Goal: Information Seeking & Learning: Check status

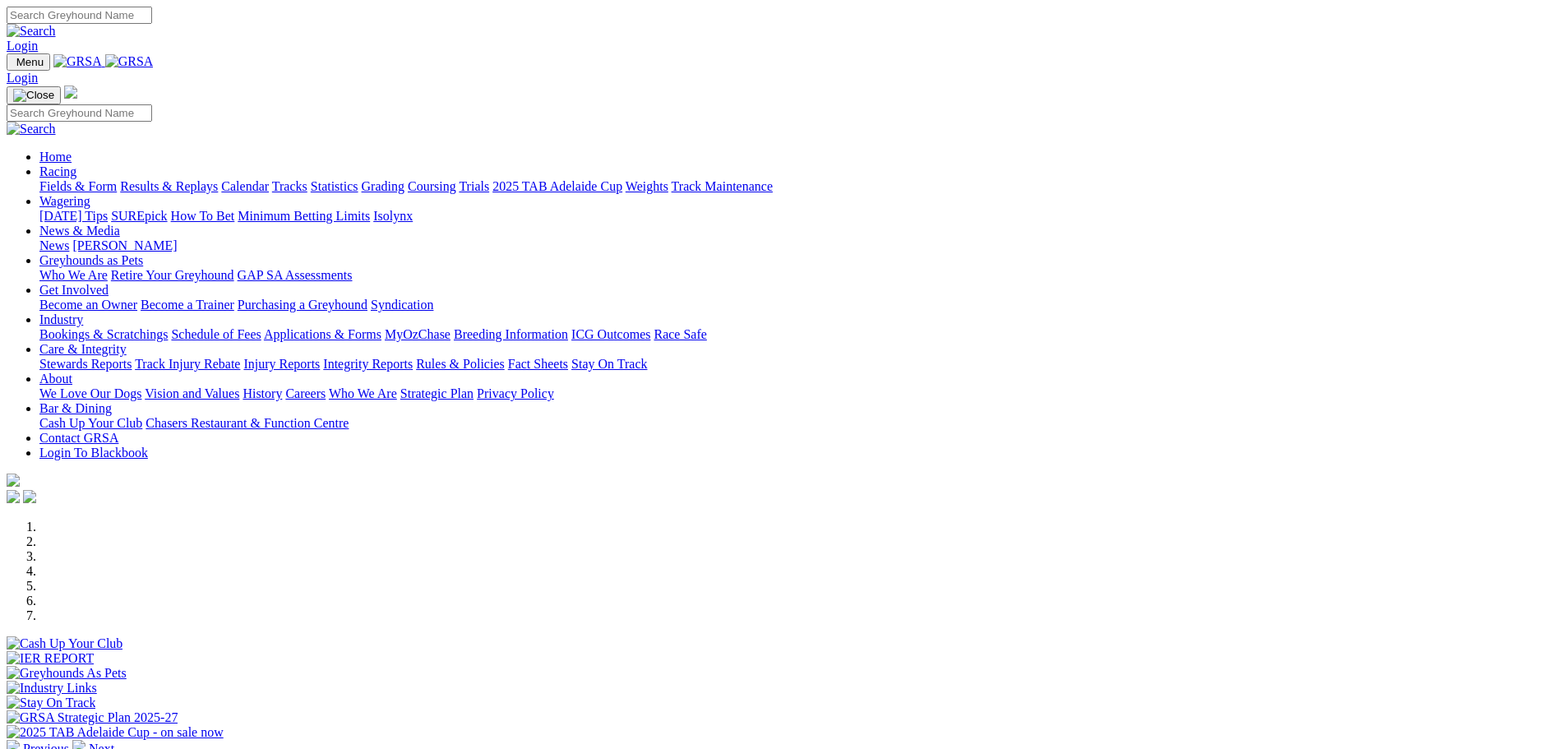
click at [76, 164] on link "Racing" at bounding box center [57, 171] width 37 height 14
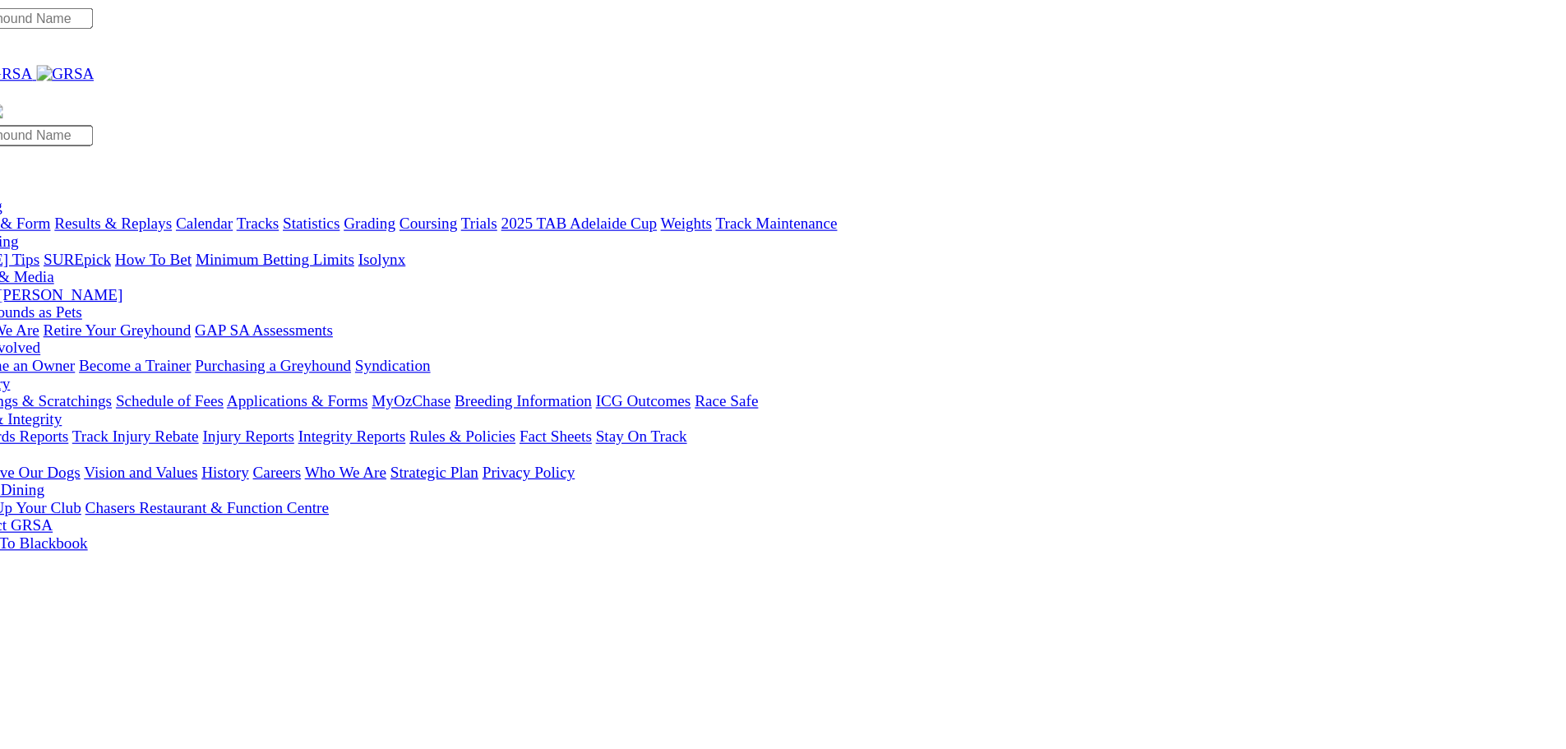
click at [218, 179] on link "Results & Replays" at bounding box center [169, 186] width 98 height 14
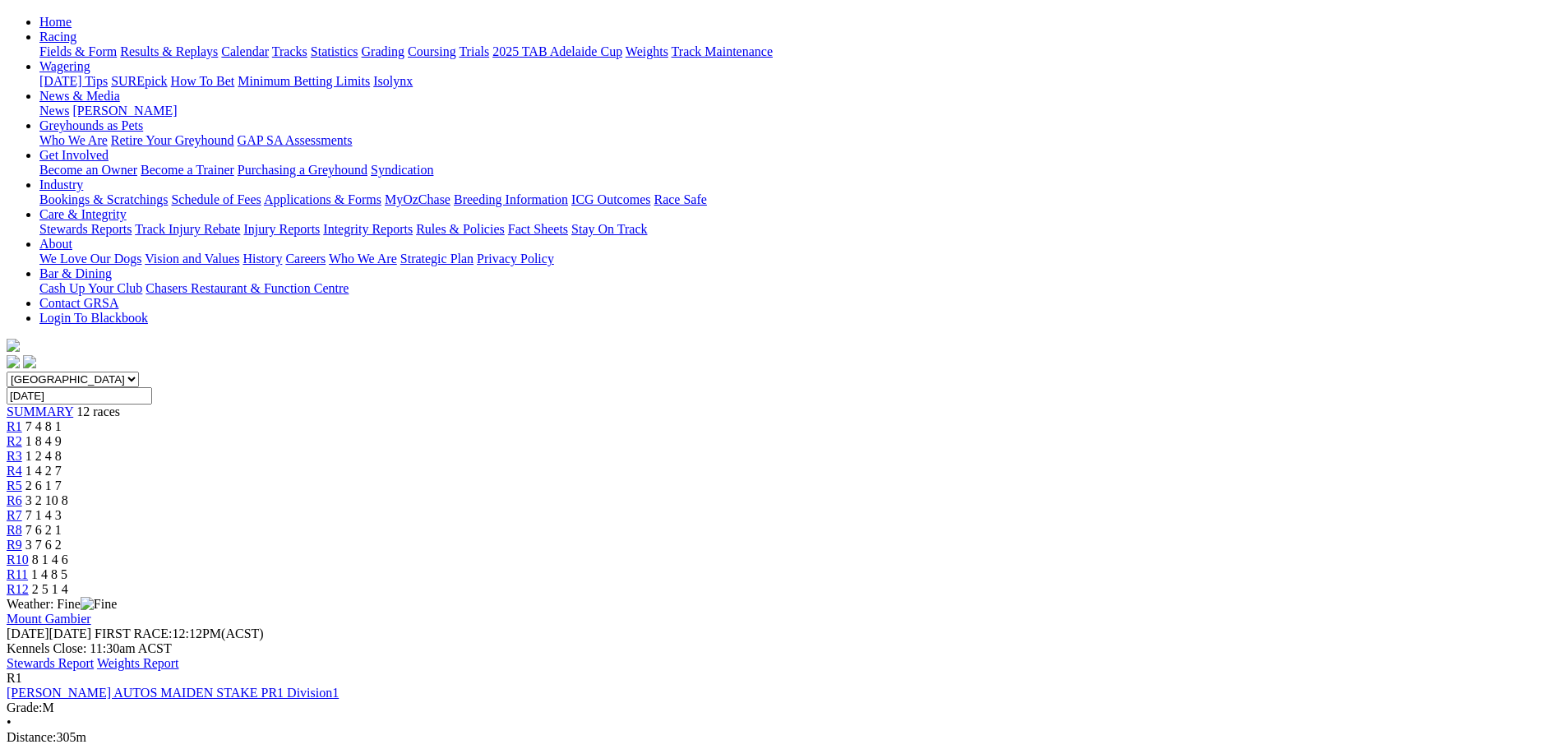
scroll to position [197, 0]
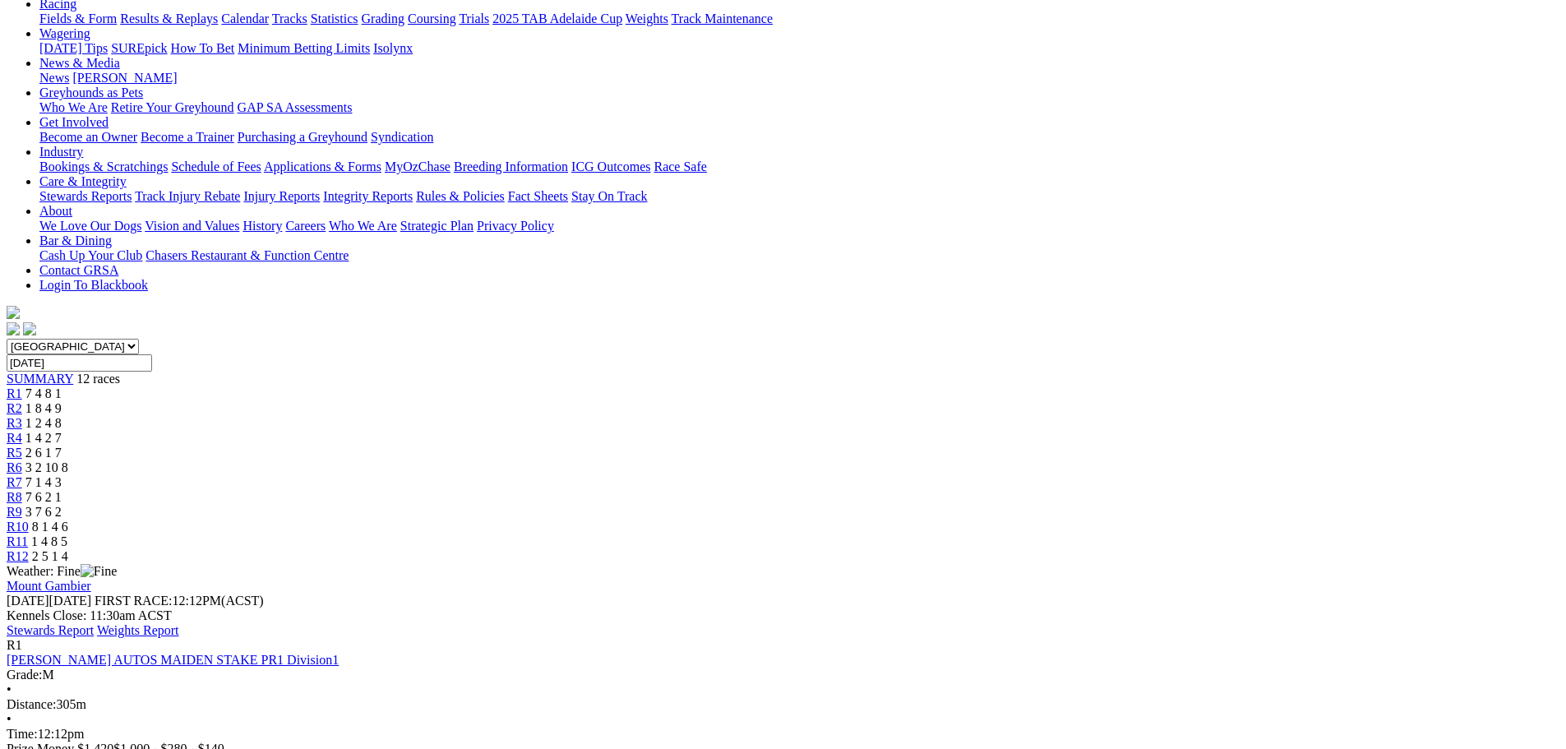
click at [94, 623] on link "Stewards Report" at bounding box center [50, 630] width 87 height 14
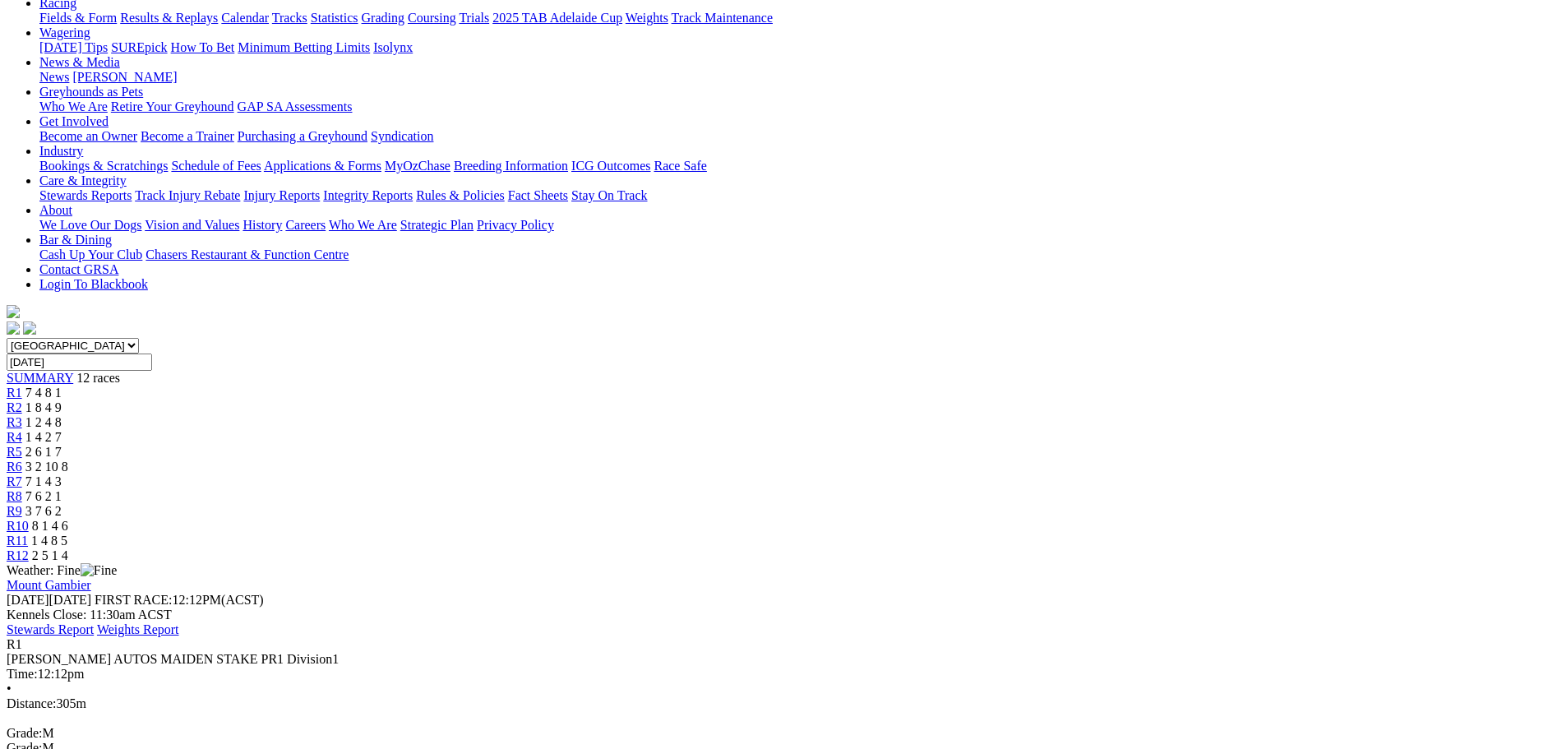
scroll to position [197, 0]
click at [22, 401] on link "R2" at bounding box center [15, 408] width 16 height 14
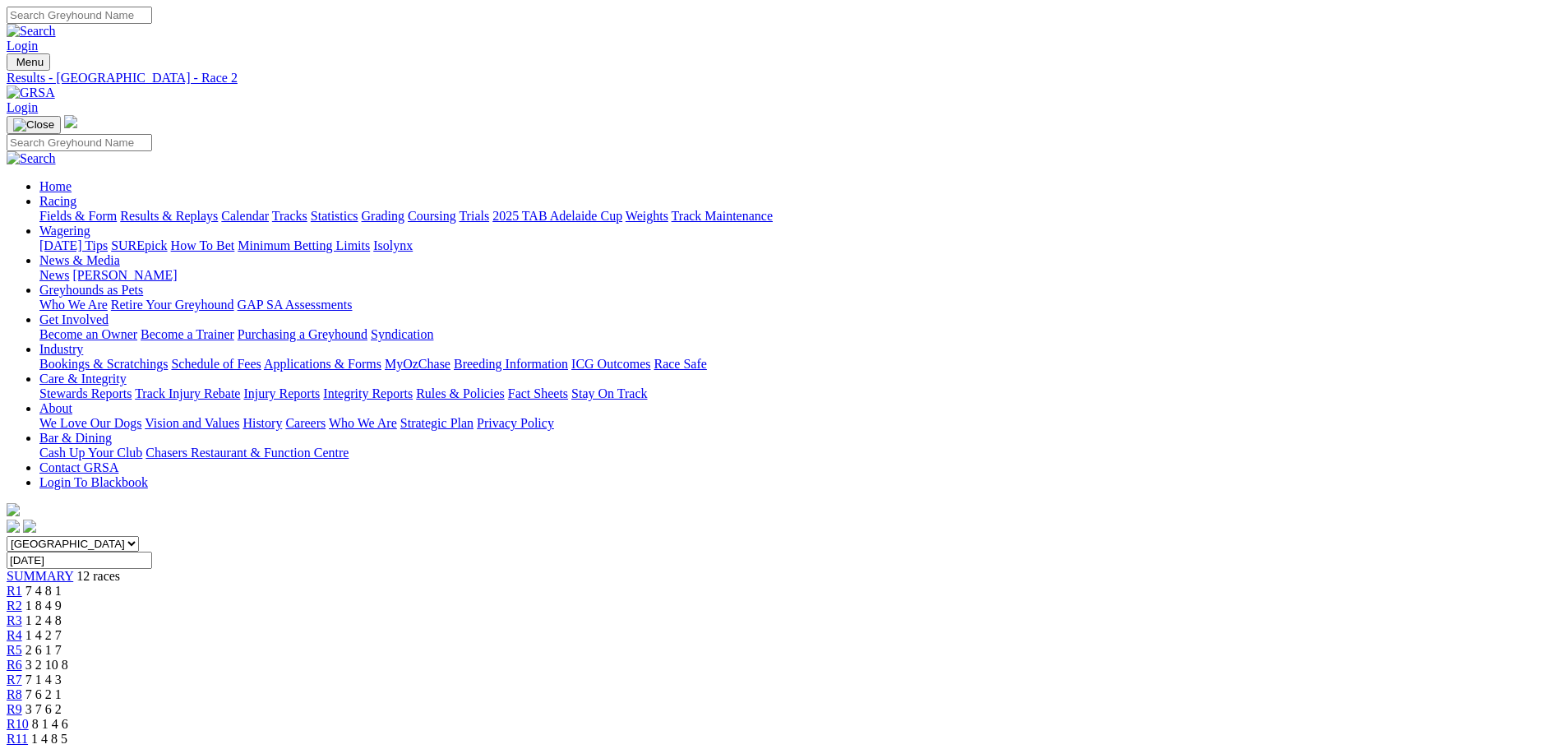
click at [22, 613] on span "R3" at bounding box center [15, 620] width 16 height 14
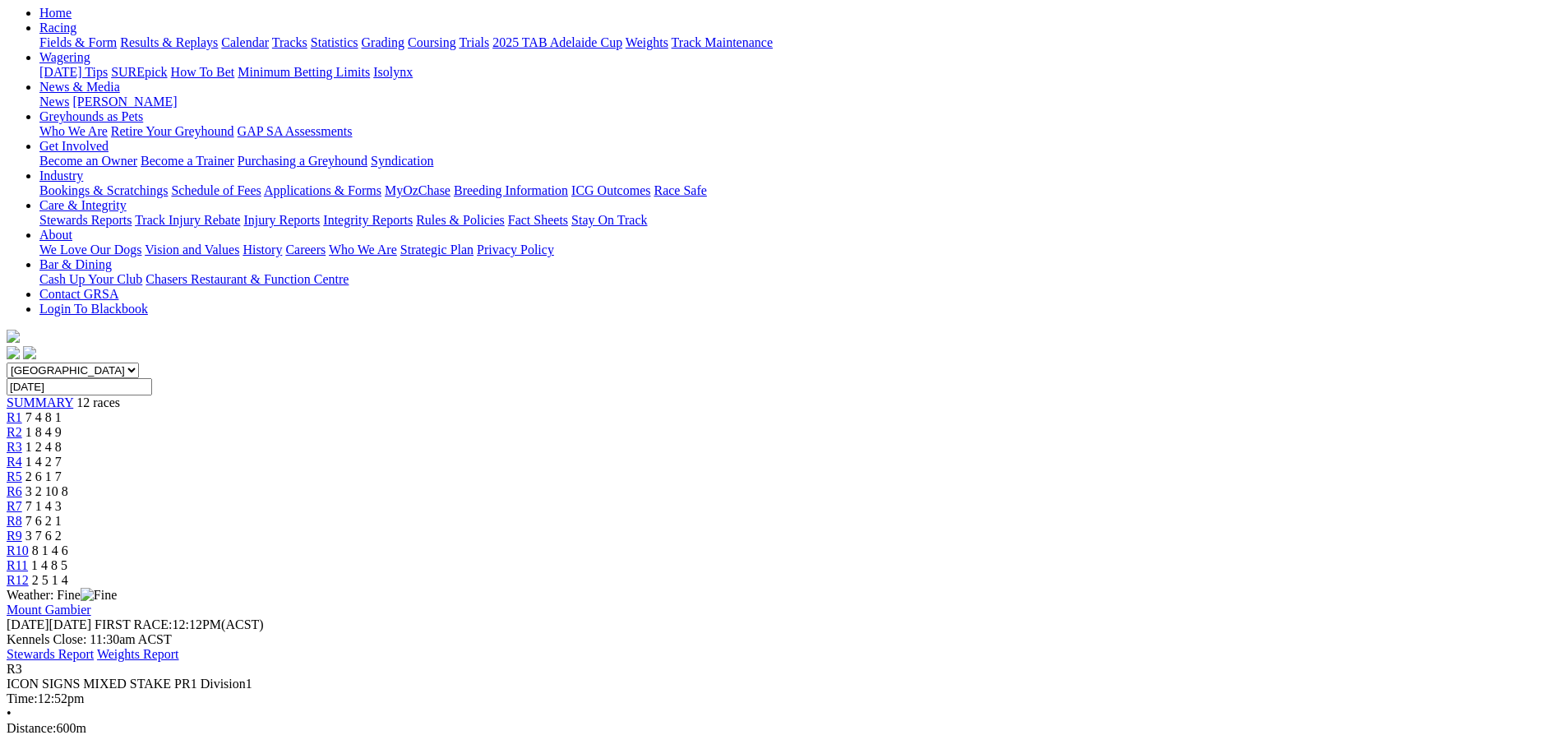
scroll to position [197, 0]
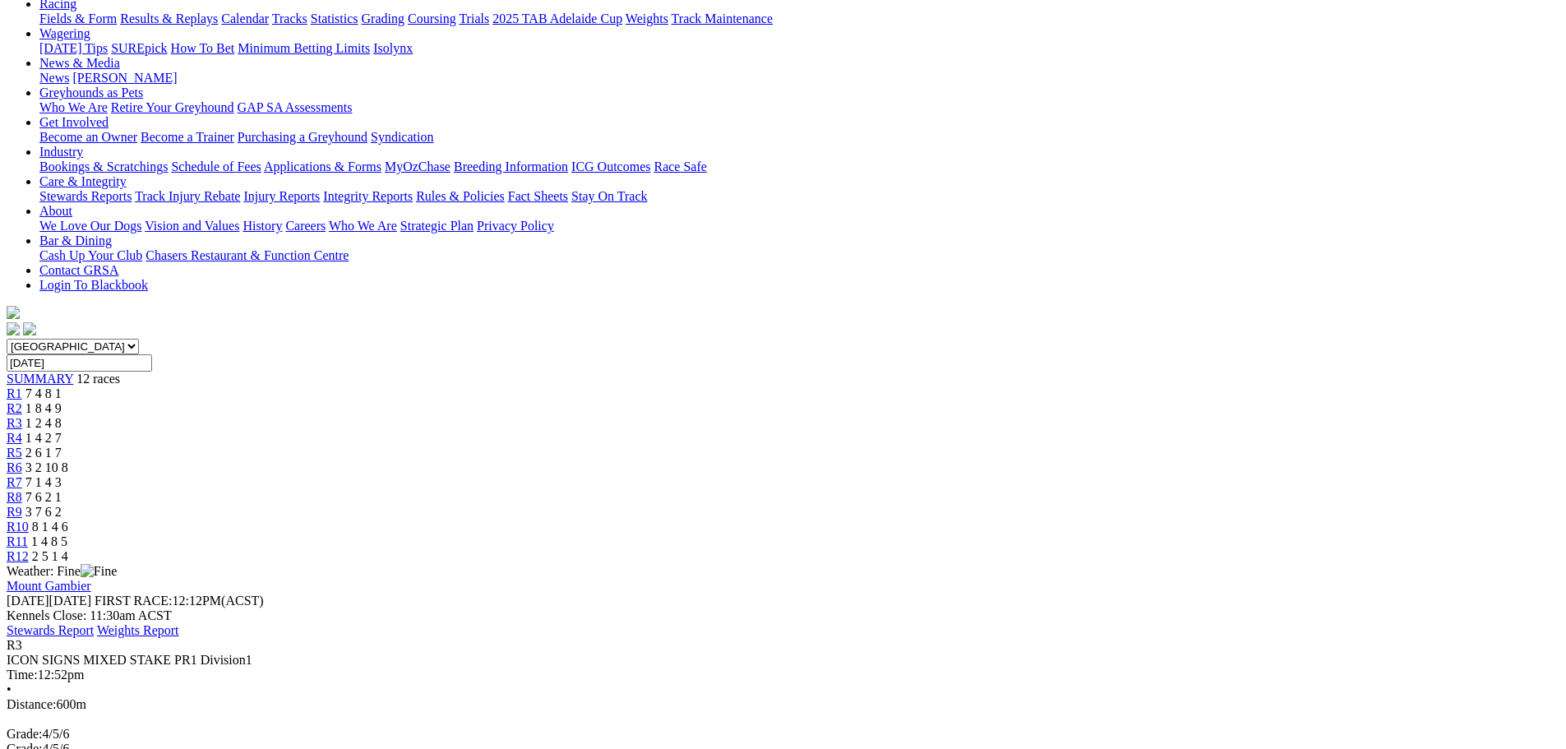
click at [22, 431] on span "R4" at bounding box center [15, 438] width 16 height 14
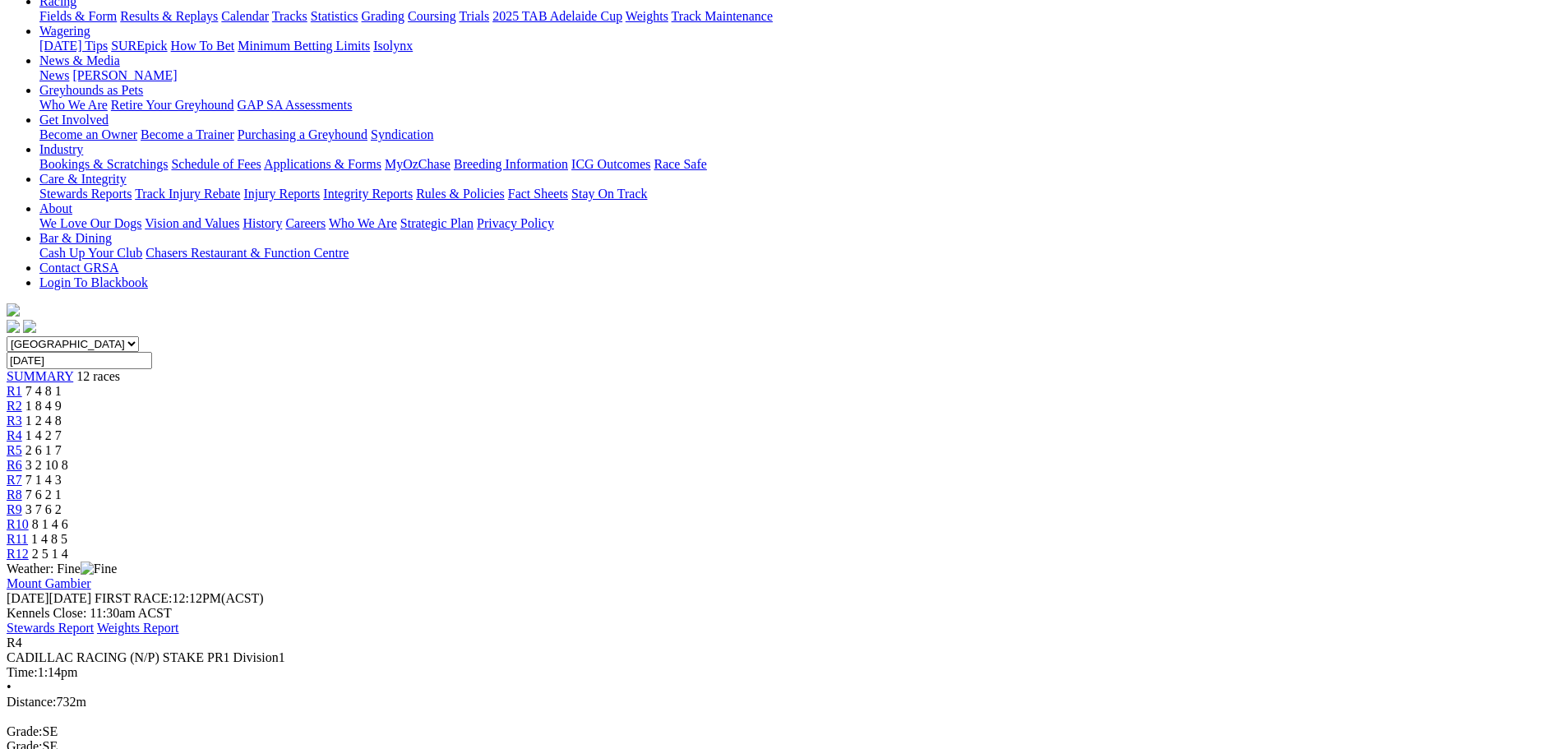
scroll to position [263, 0]
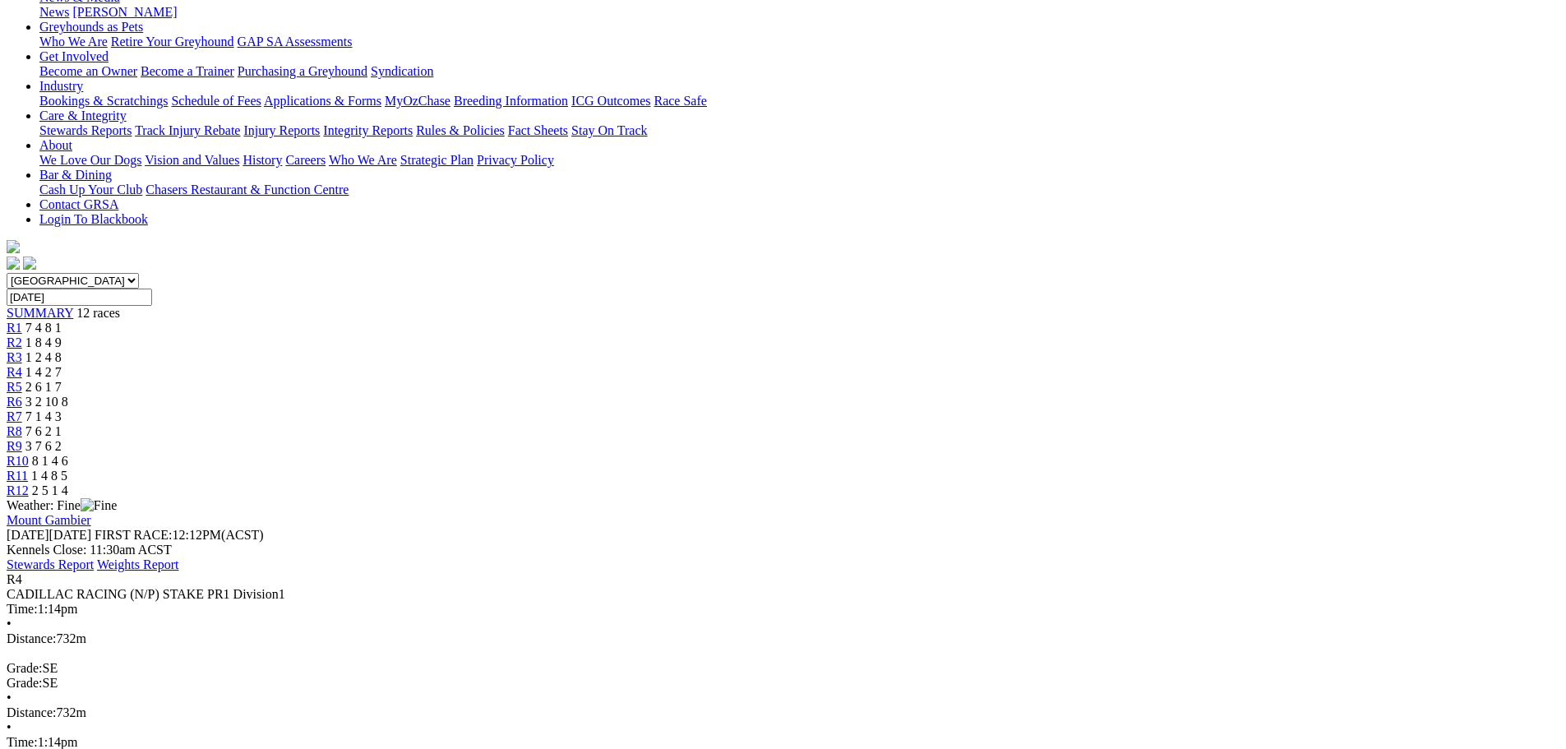
click at [62, 380] on span "2 6 1 7" at bounding box center [43, 387] width 36 height 14
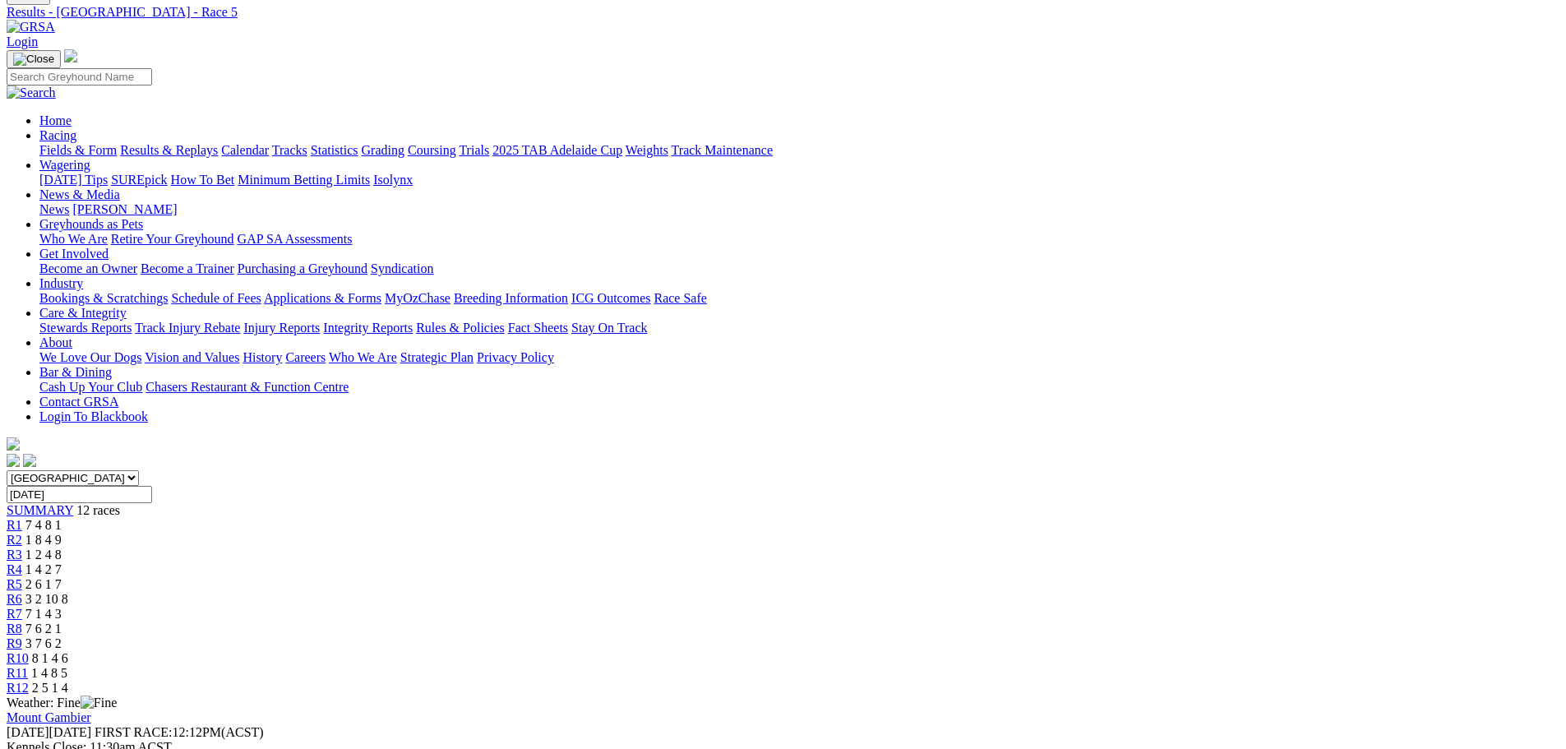
scroll to position [99, 0]
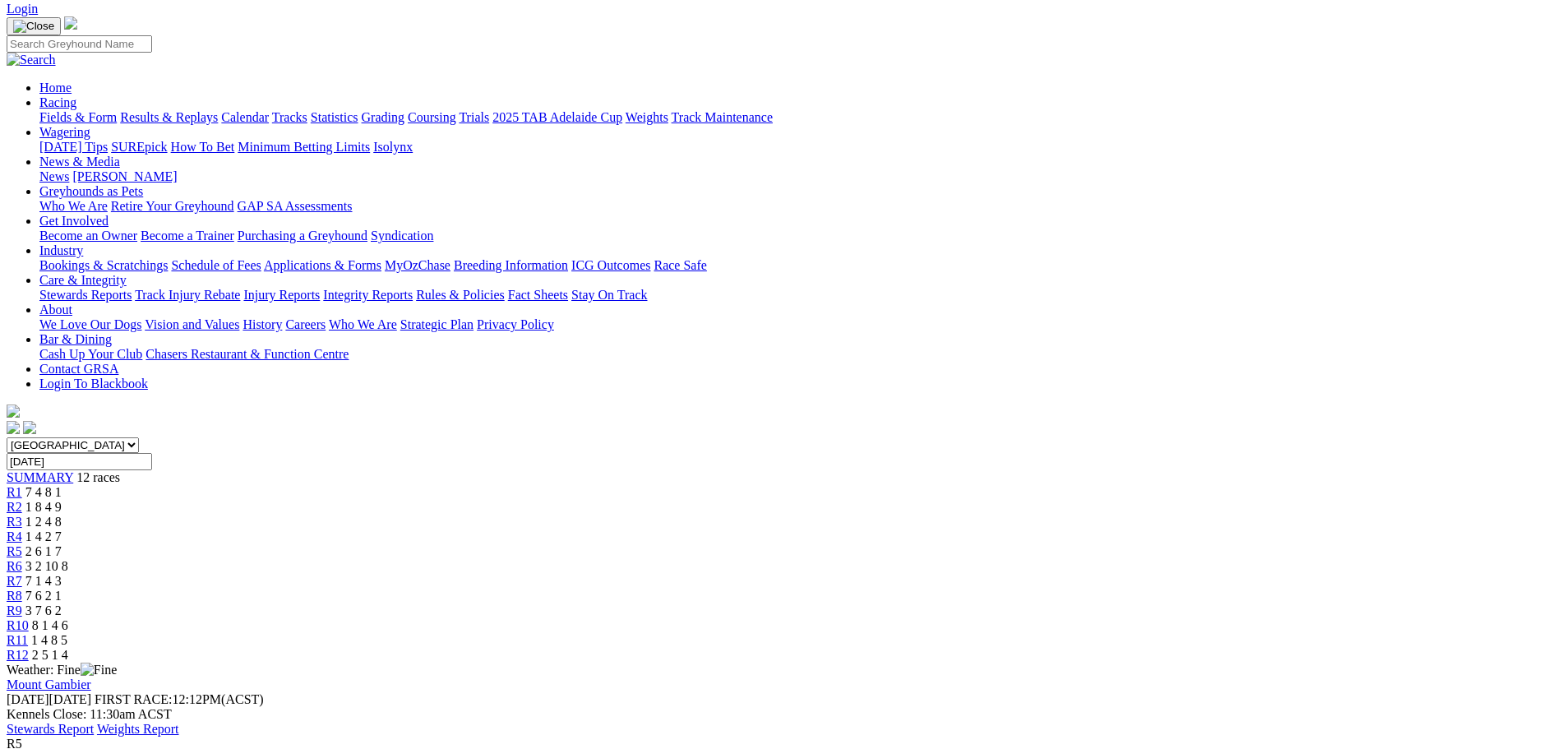
click at [22, 485] on span "R1" at bounding box center [15, 492] width 16 height 14
